Goal: Navigation & Orientation: Find specific page/section

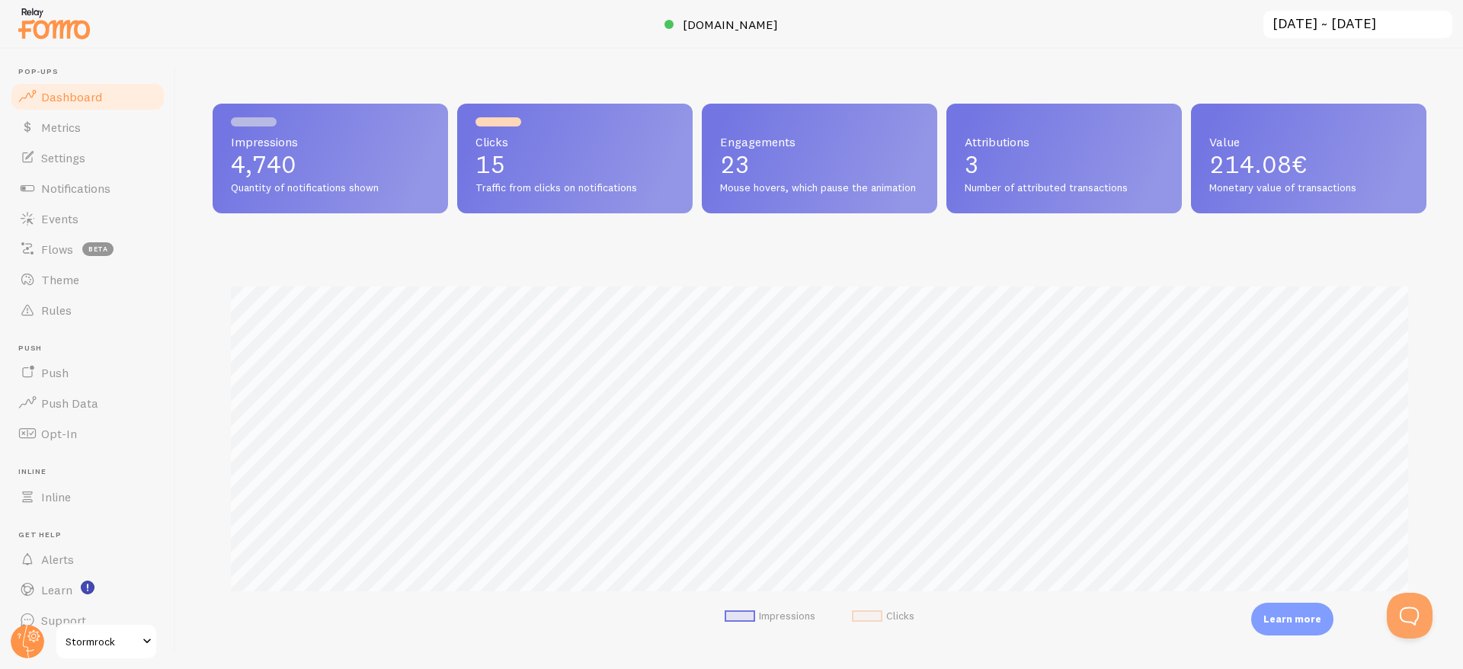
scroll to position [400, 1214]
click at [56, 212] on span "Events" at bounding box center [59, 218] width 37 height 15
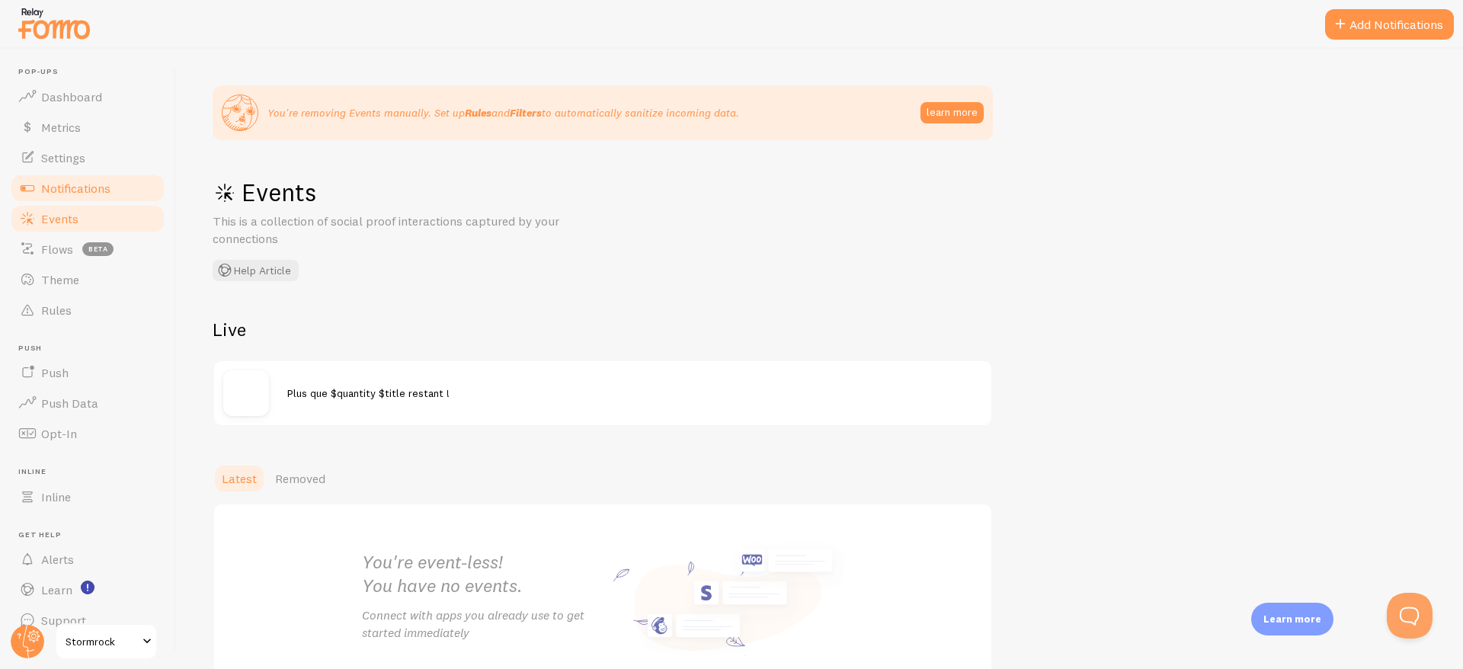
click at [68, 187] on span "Notifications" at bounding box center [75, 188] width 69 height 15
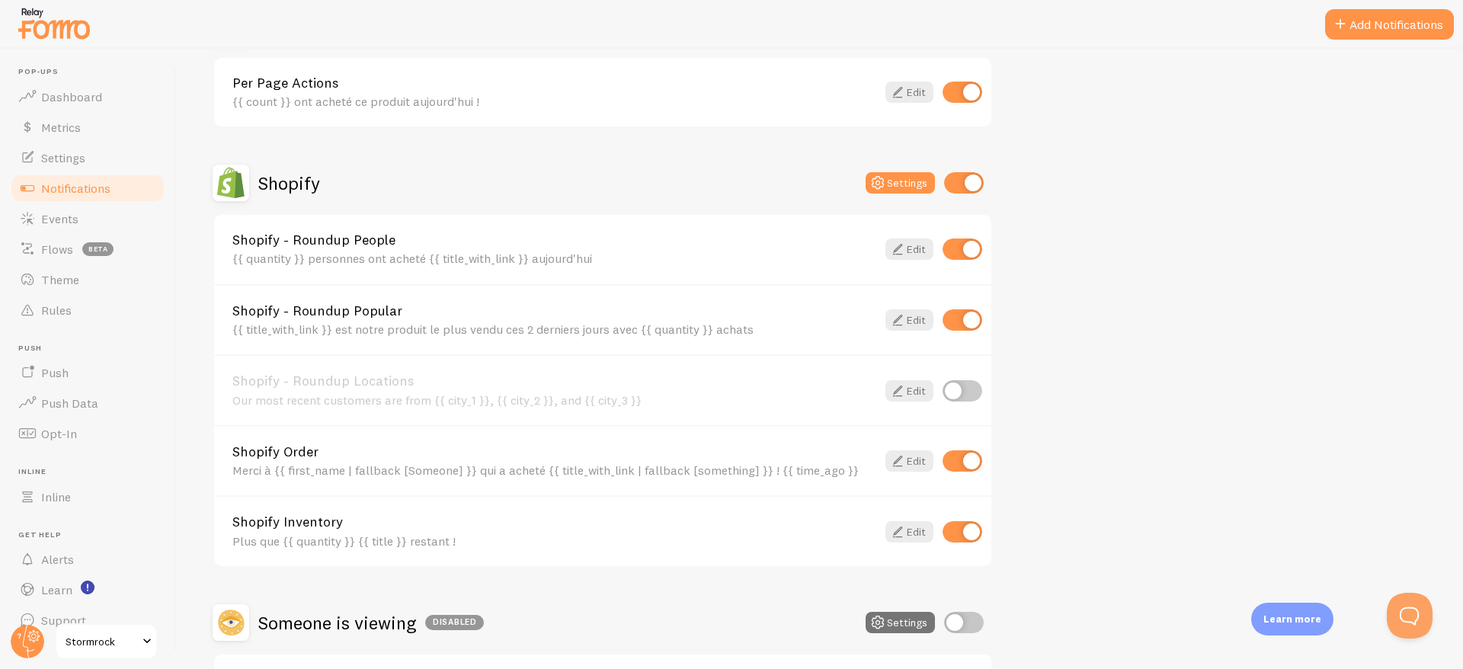
scroll to position [372, 0]
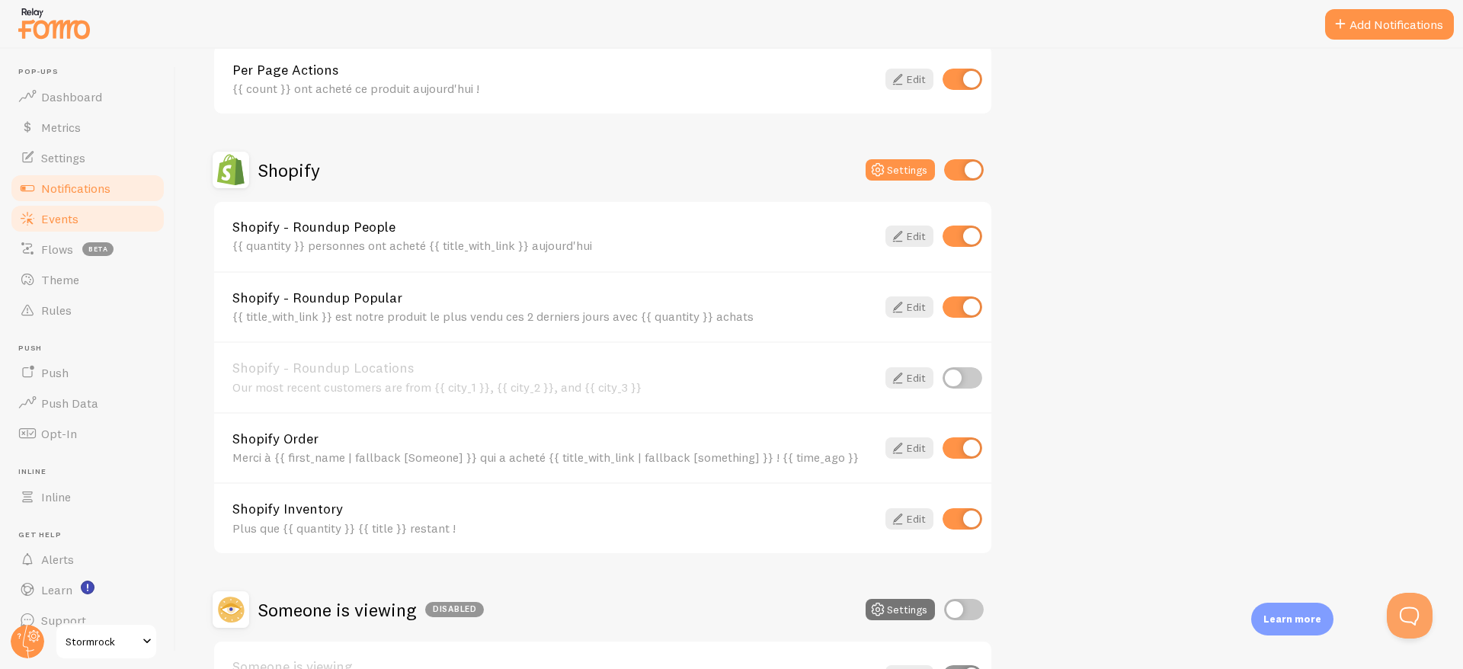
click at [109, 219] on link "Events" at bounding box center [87, 218] width 157 height 30
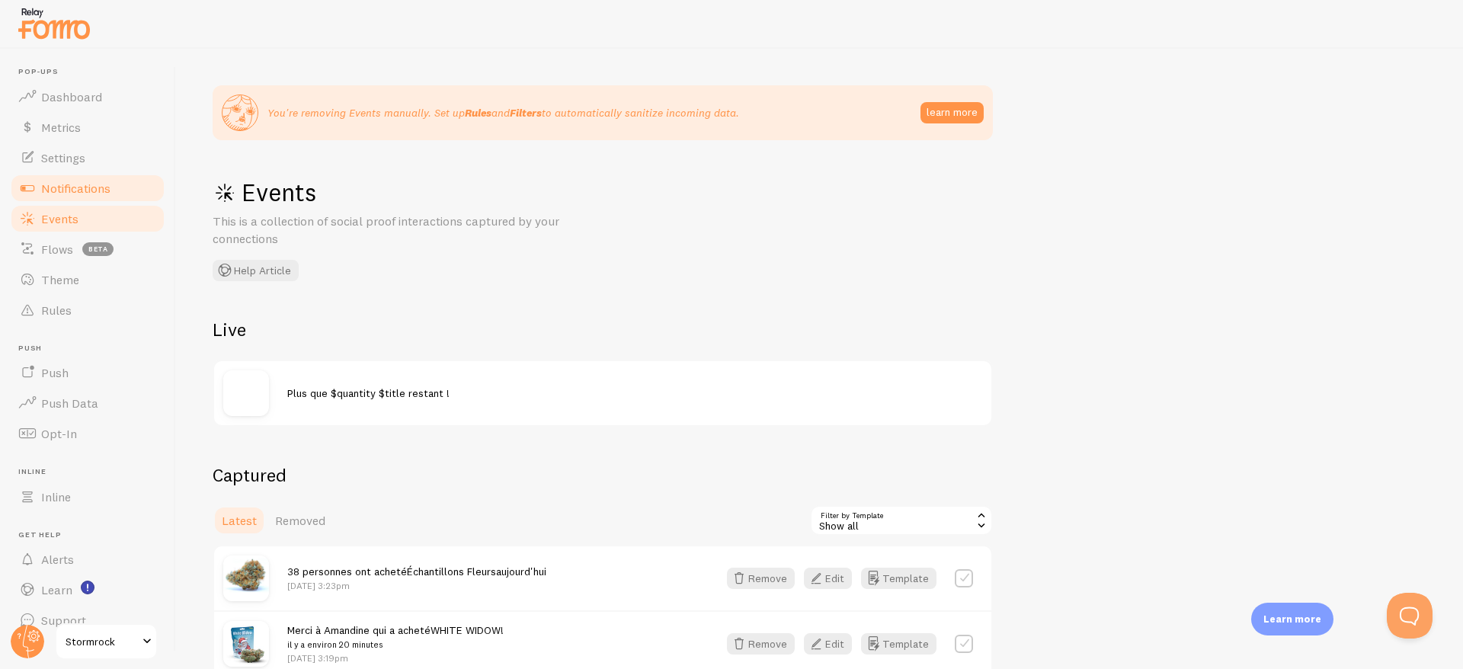
click at [62, 184] on span "Notifications" at bounding box center [75, 188] width 69 height 15
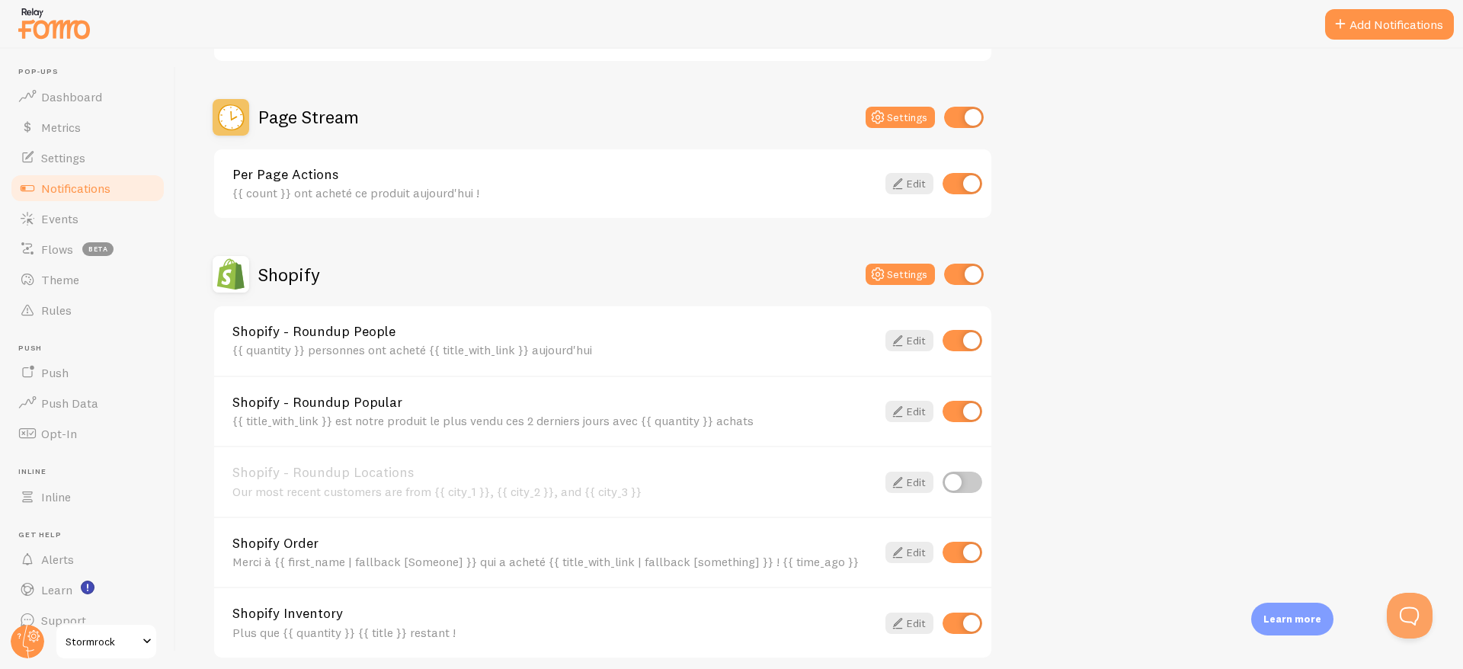
scroll to position [302, 0]
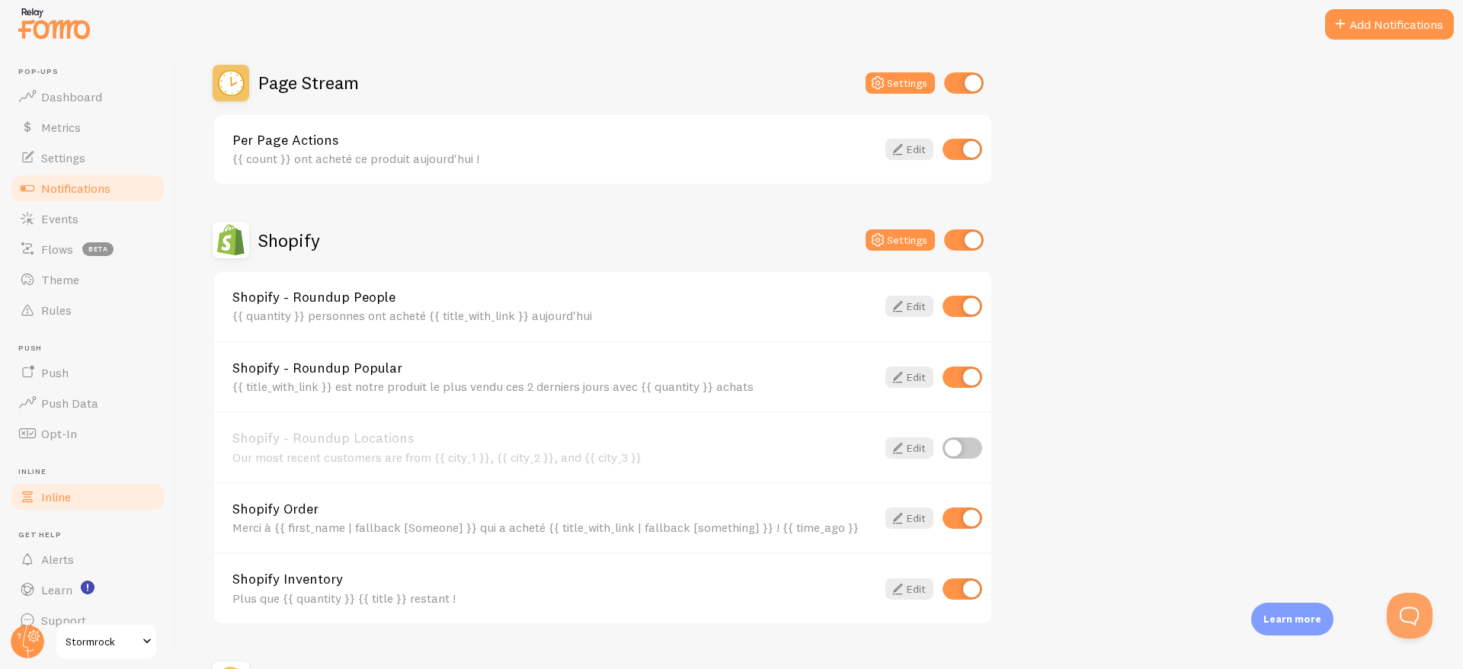
click at [57, 502] on span "Inline" at bounding box center [56, 496] width 30 height 15
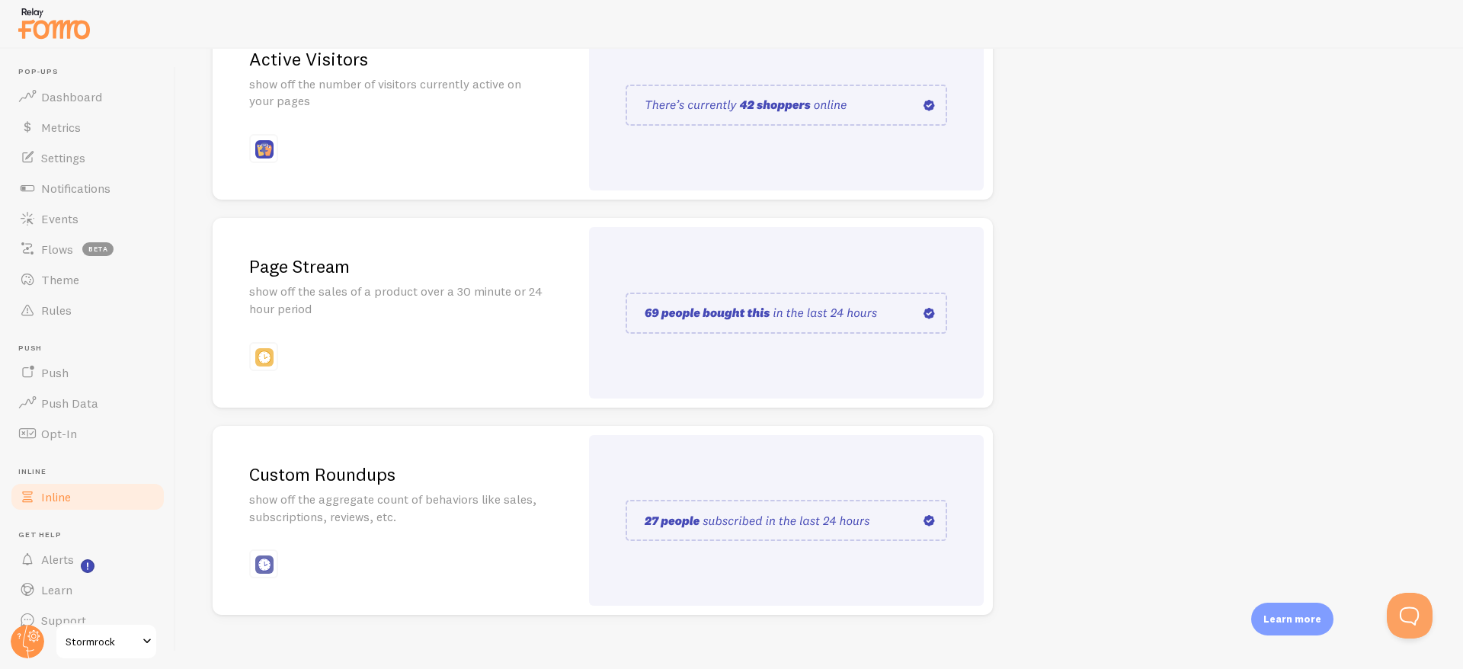
scroll to position [21, 0]
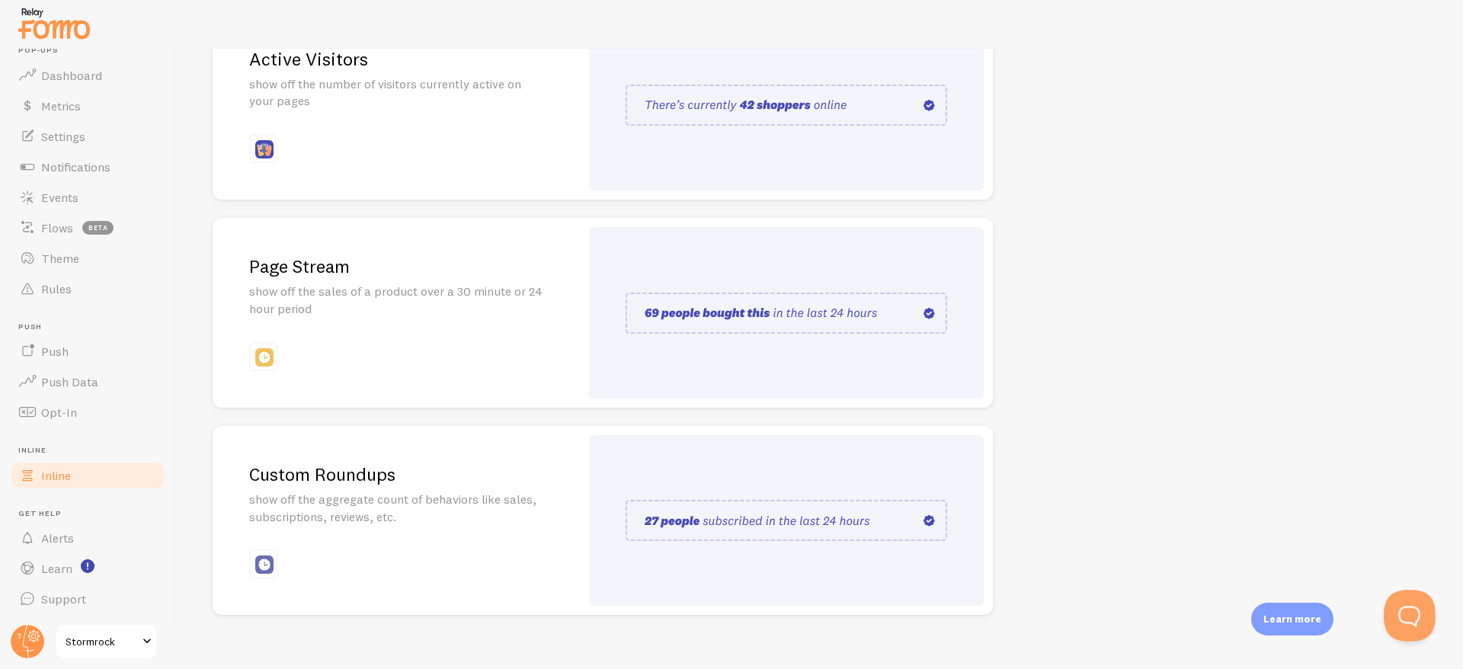
click at [1423, 601] on button "Open Beacon popover" at bounding box center [1407, 613] width 46 height 46
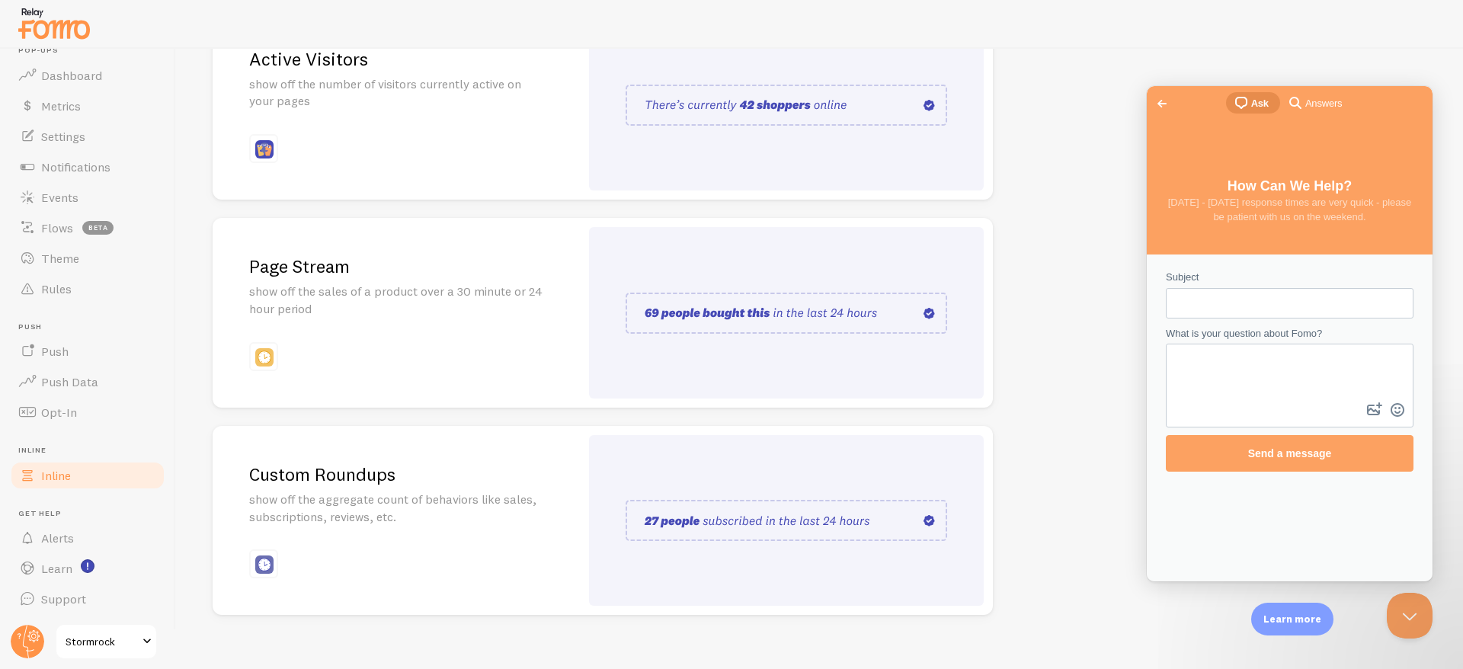
scroll to position [0, 0]
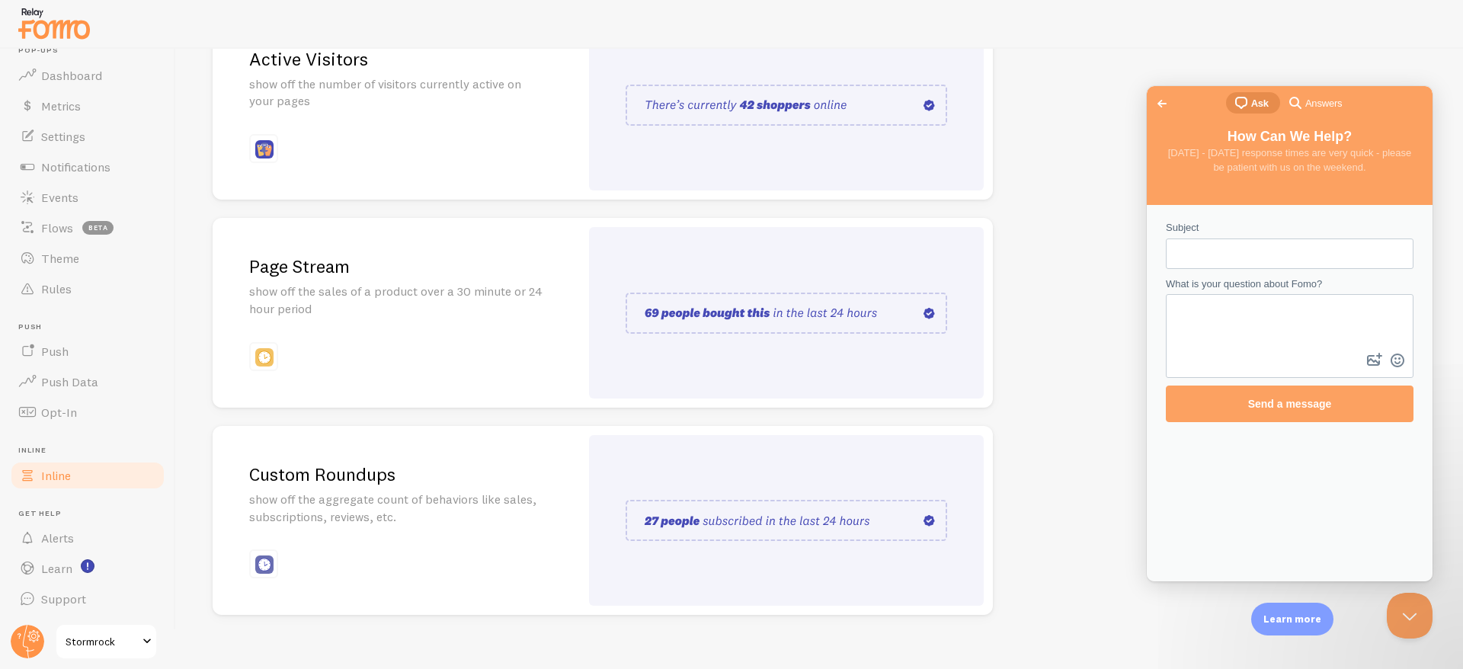
click at [1158, 103] on span "Go back" at bounding box center [1162, 104] width 18 height 18
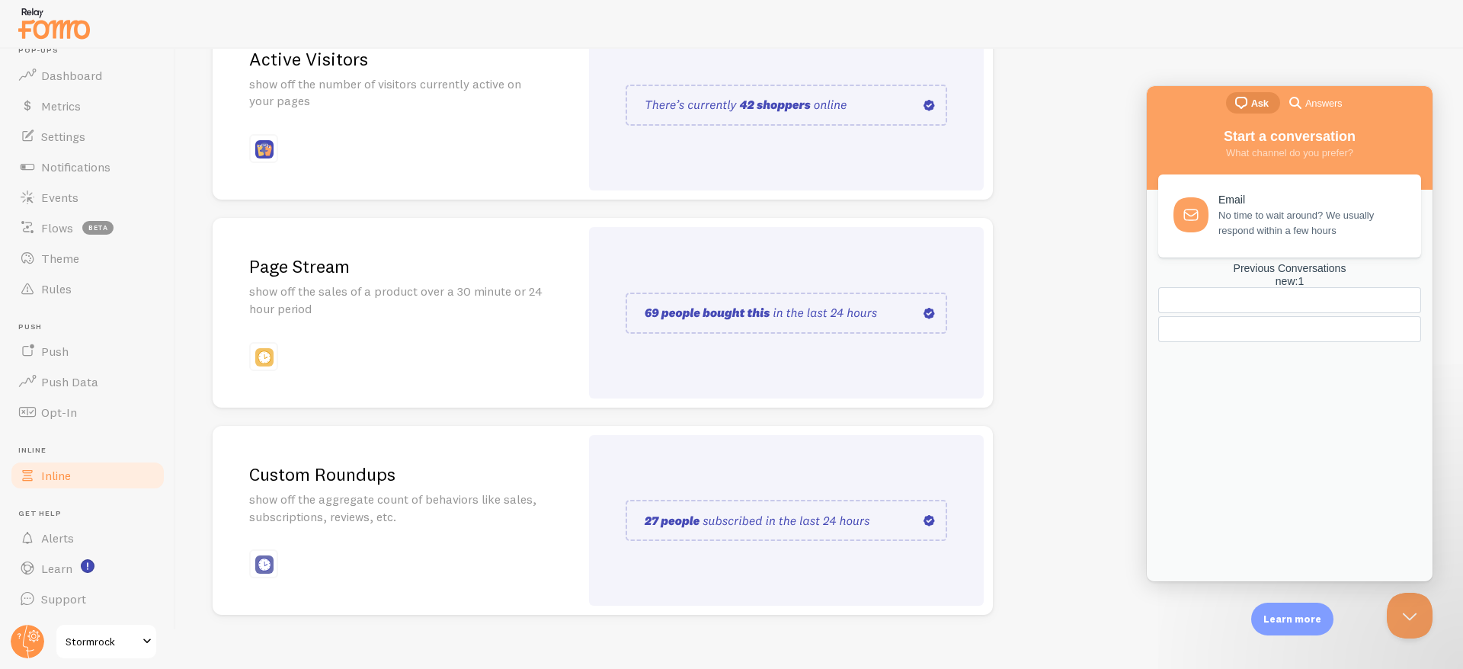
click at [1234, 288] on div "Previous Conversations new : 1" at bounding box center [1289, 275] width 263 height 26
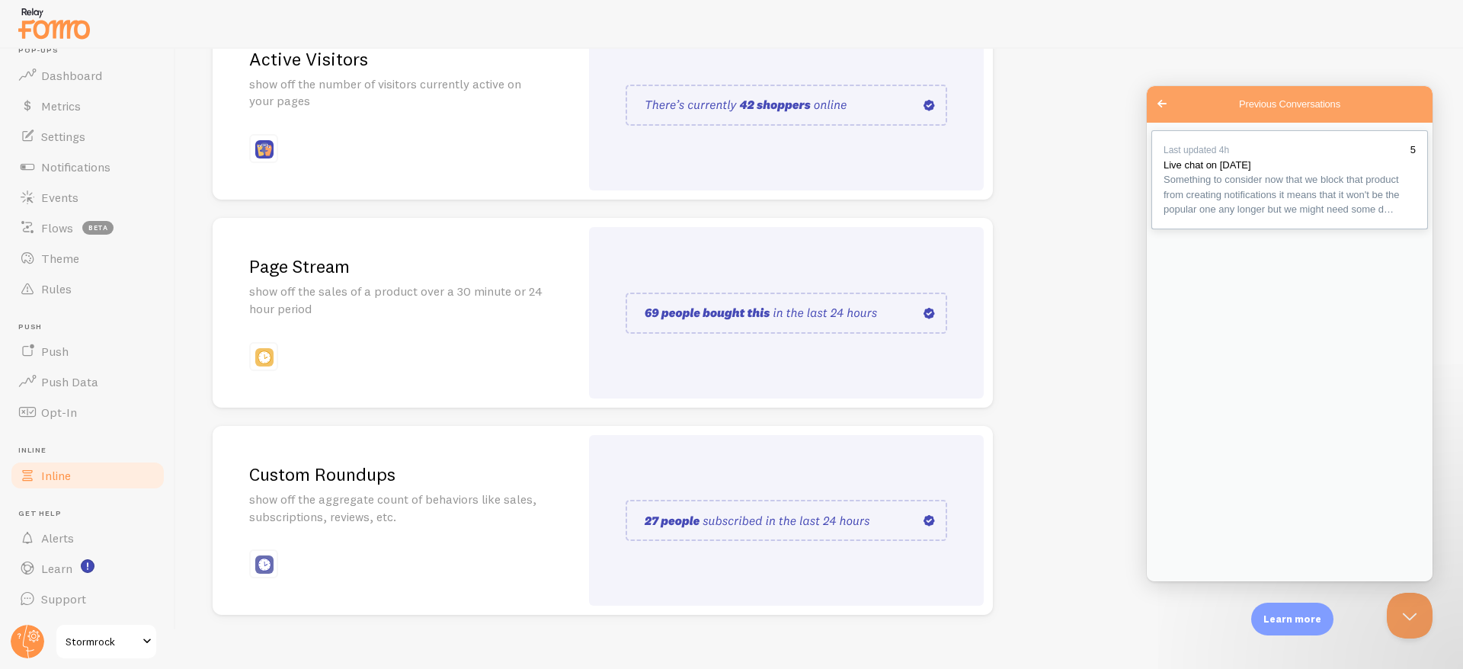
click at [1221, 215] on span "Something to consider now that we block that product from creating notification…" at bounding box center [1282, 194] width 236 height 41
click at [1178, 589] on button "Close" at bounding box center [1164, 599] width 27 height 20
click at [1160, 103] on span "Go back" at bounding box center [1162, 104] width 18 height 18
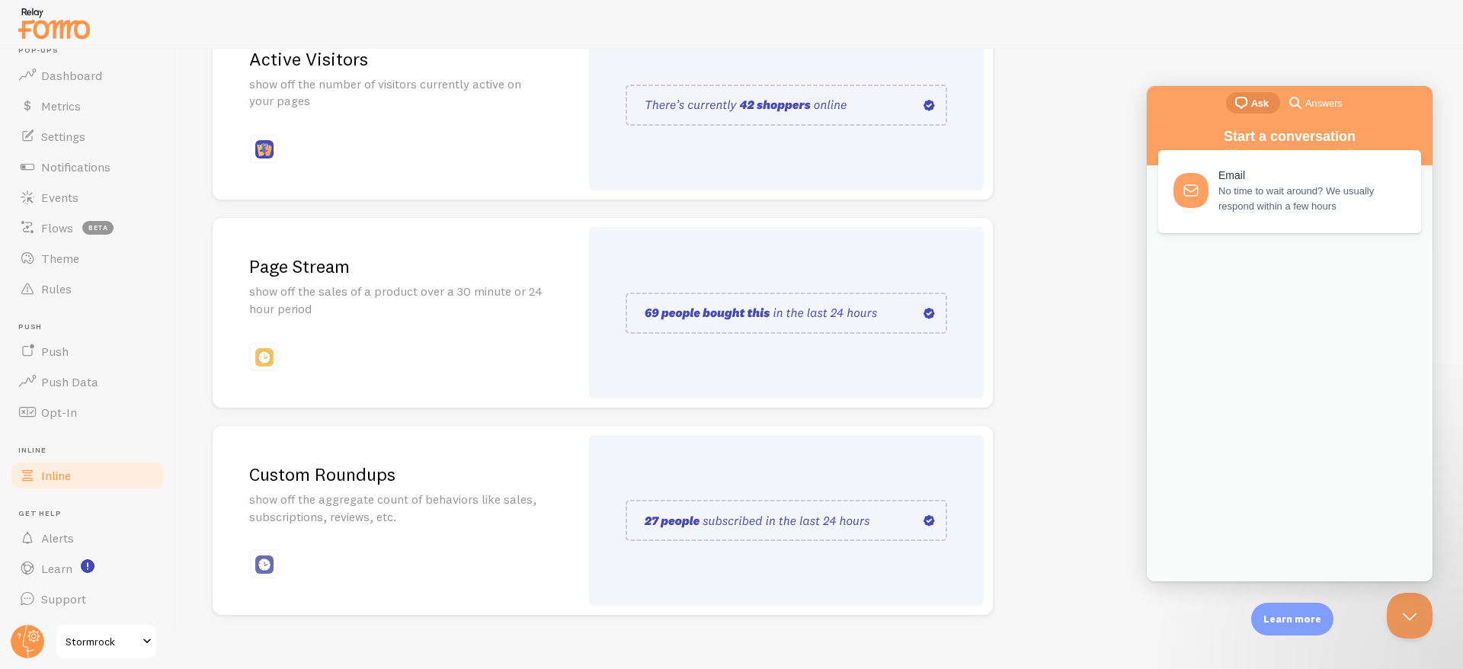
click at [1137, 69] on div "Inline Enhance the credibility of your website with strategically placed social…" at bounding box center [819, 359] width 1287 height 620
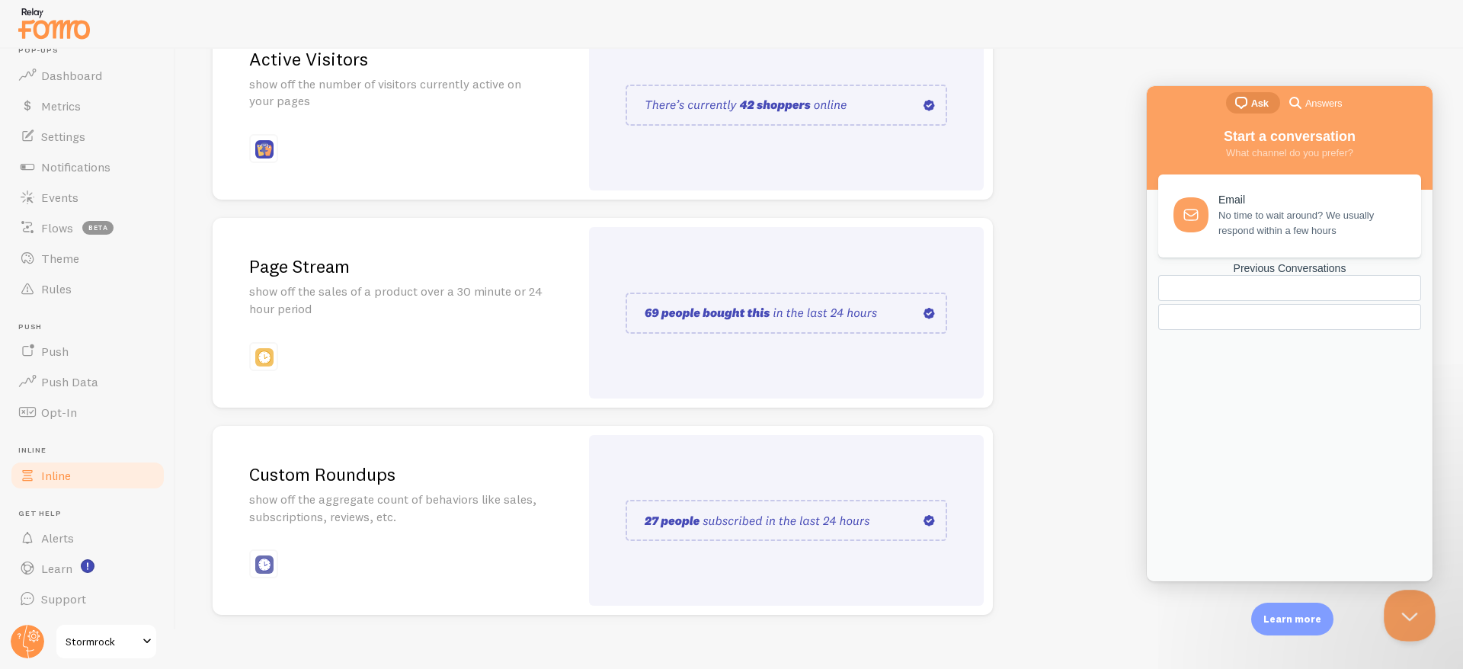
click at [1397, 626] on button "Close Beacon popover" at bounding box center [1407, 613] width 46 height 46
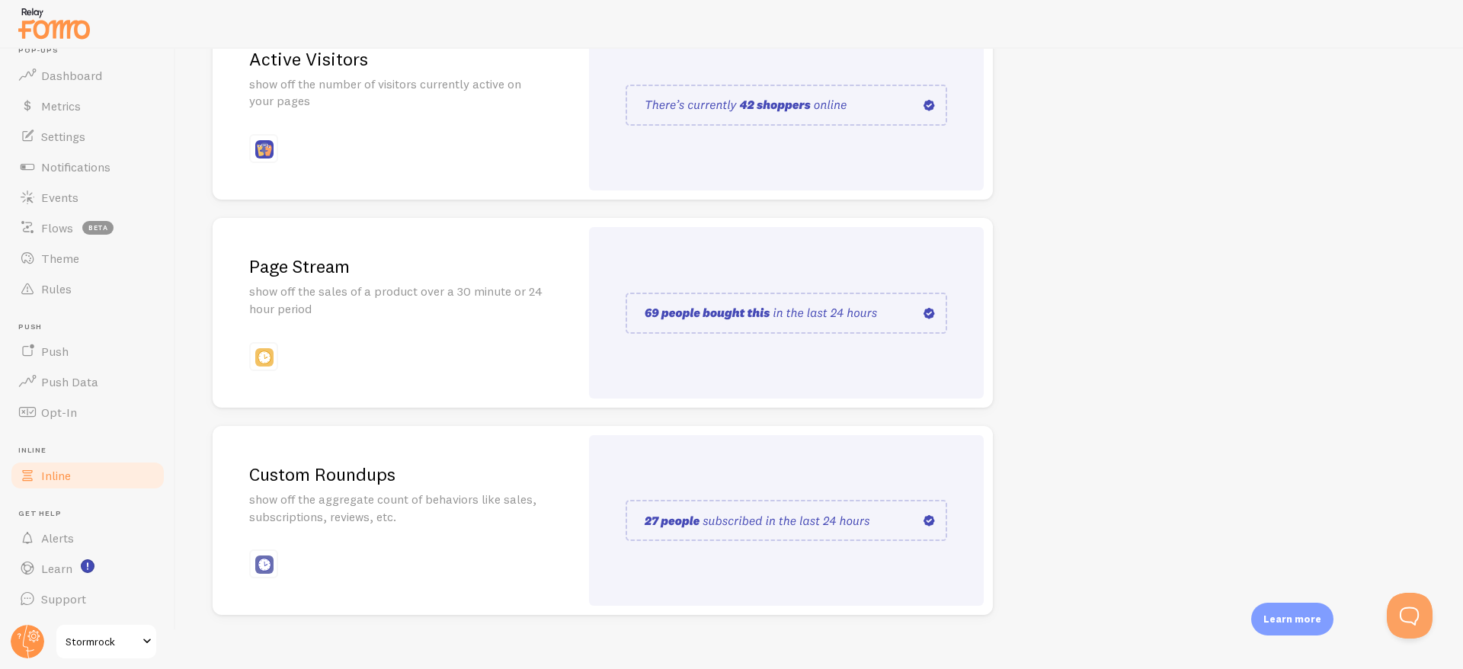
scroll to position [0, 0]
